Goal: Check status

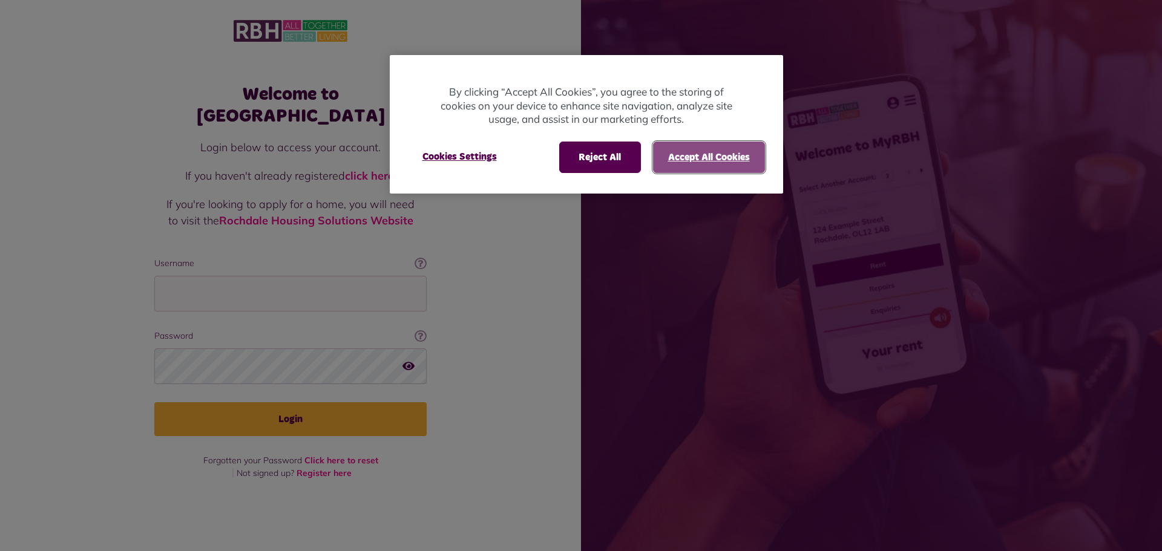
click at [675, 154] on button "Accept All Cookies" at bounding box center [709, 157] width 112 height 31
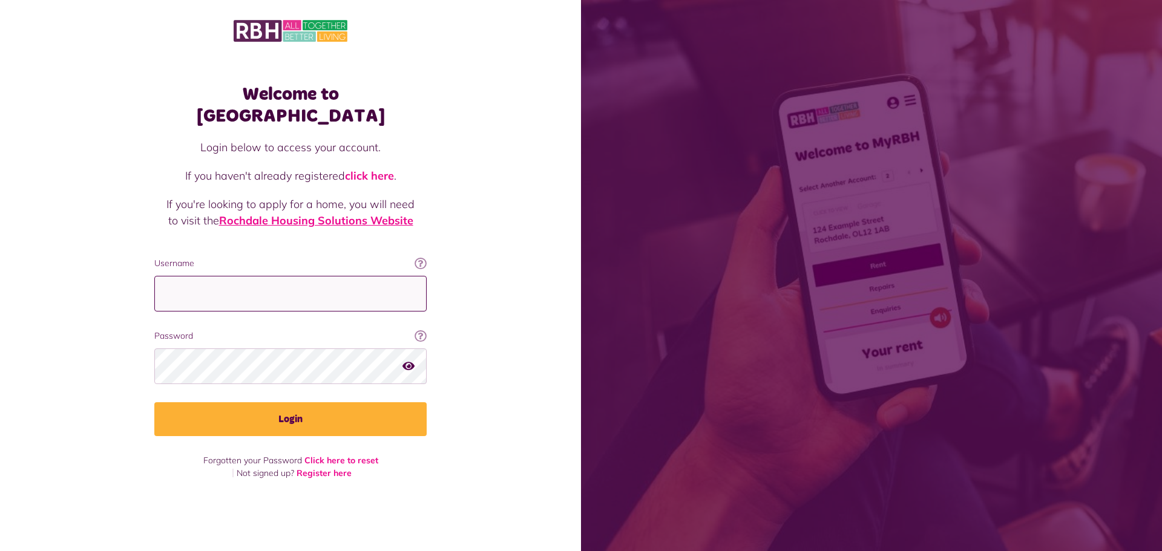
drag, startPoint x: 165, startPoint y: 279, endPoint x: 243, endPoint y: 209, distance: 104.1
click at [168, 277] on input "Username" at bounding box center [290, 294] width 272 height 36
type input "**********"
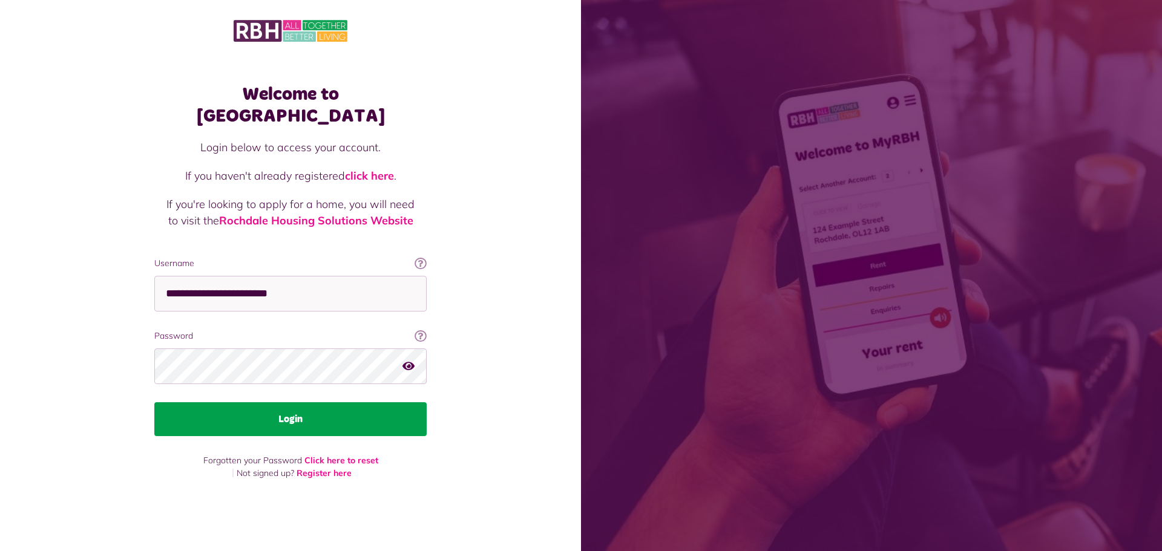
click at [189, 407] on button "Login" at bounding box center [290, 419] width 272 height 34
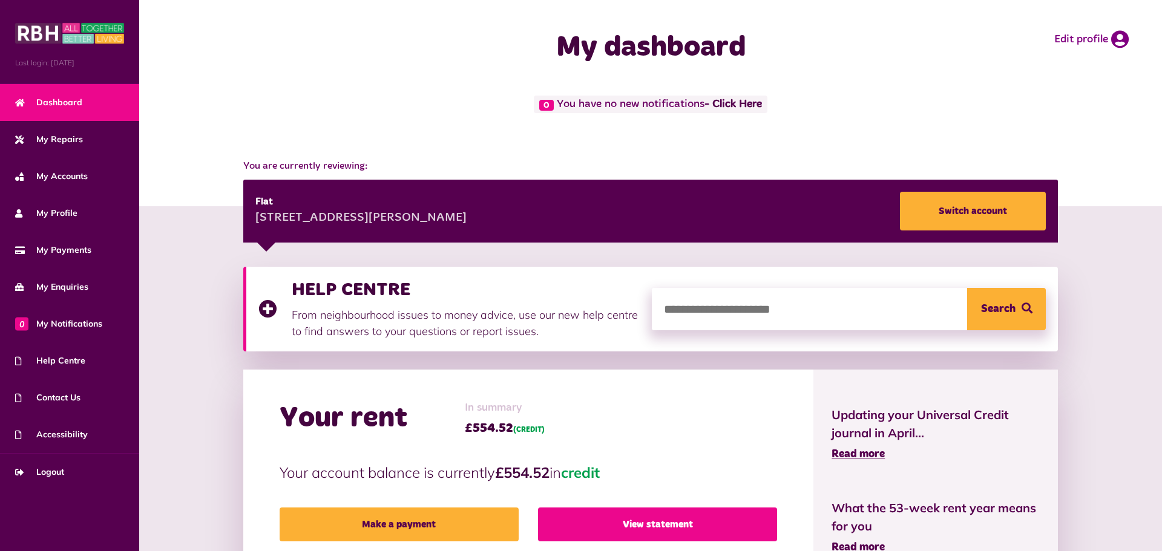
click at [611, 527] on link "View statement" at bounding box center [657, 525] width 239 height 34
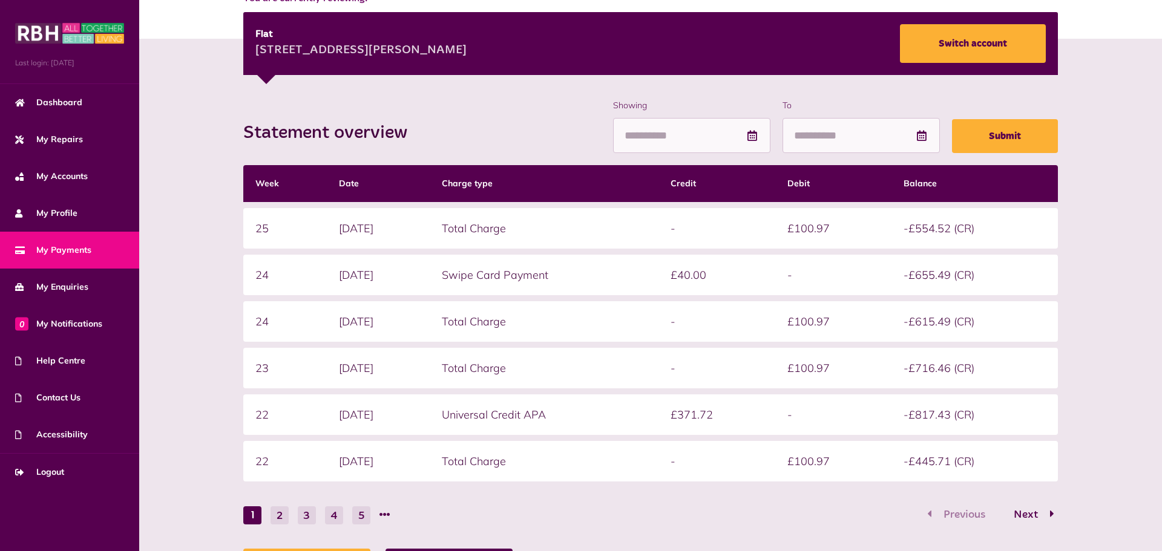
scroll to position [166, 0]
